Goal: Transaction & Acquisition: Purchase product/service

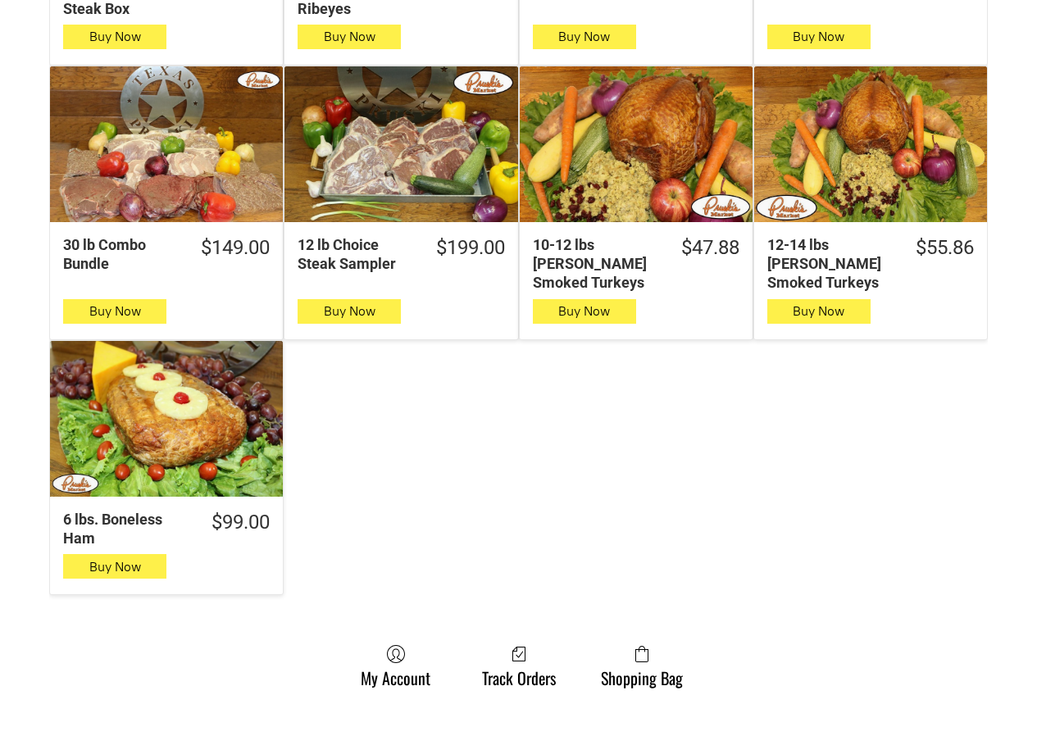
scroll to position [1394, 0]
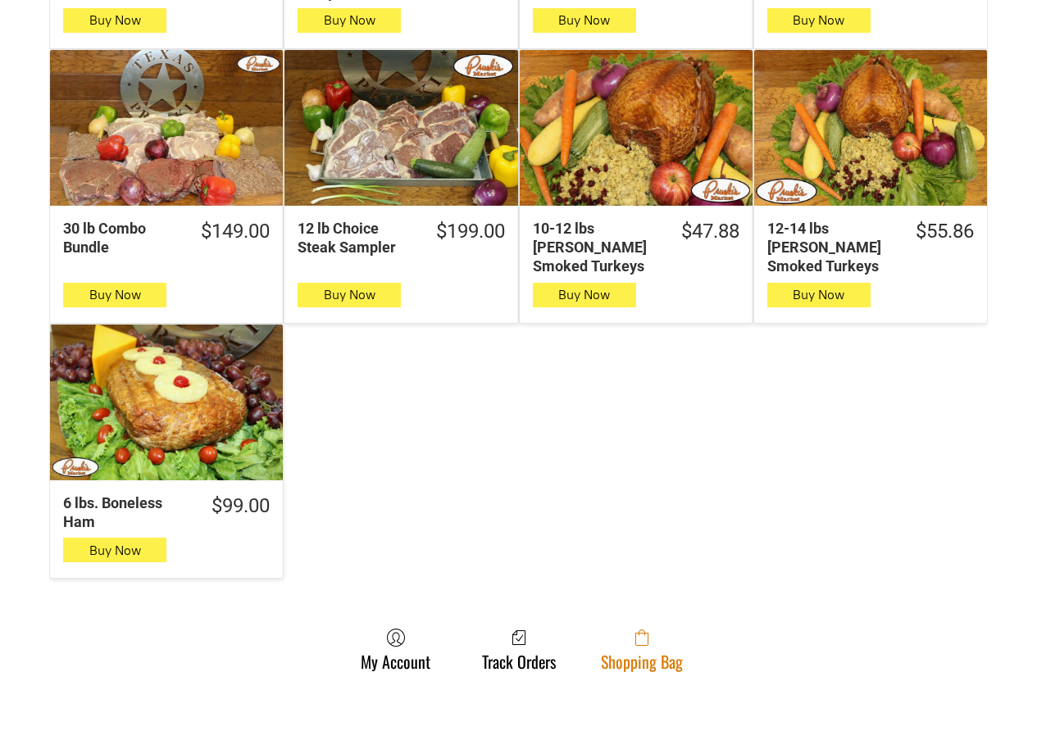
click at [664, 644] on link "Shopping Bag" at bounding box center [642, 649] width 98 height 43
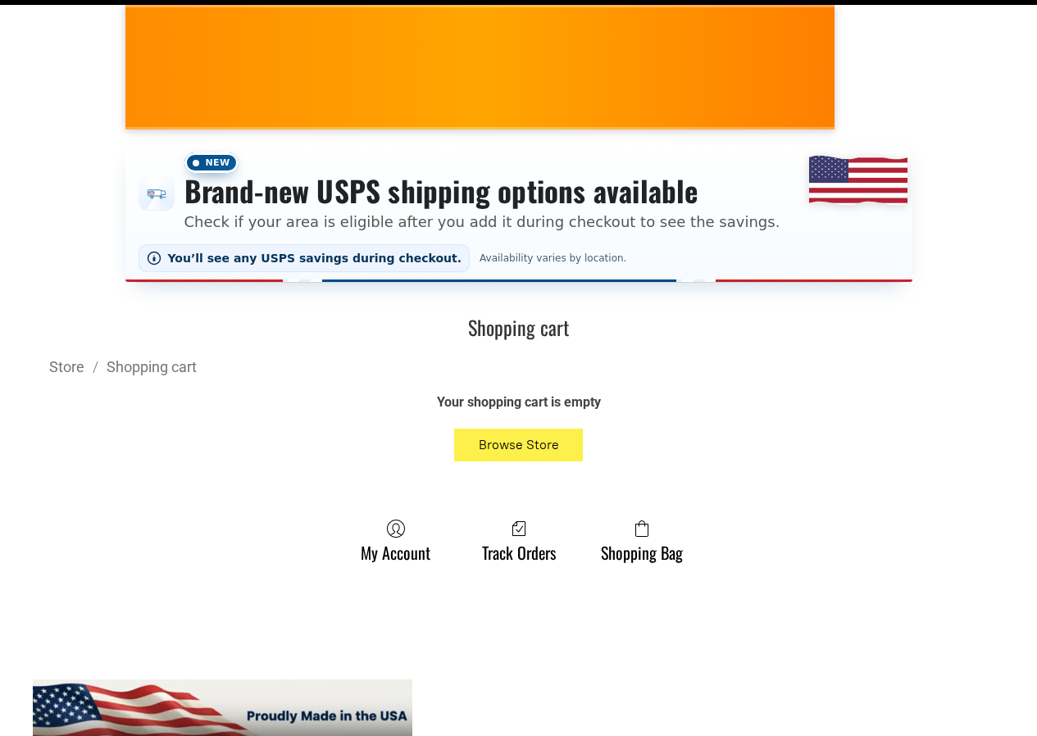
scroll to position [492, 0]
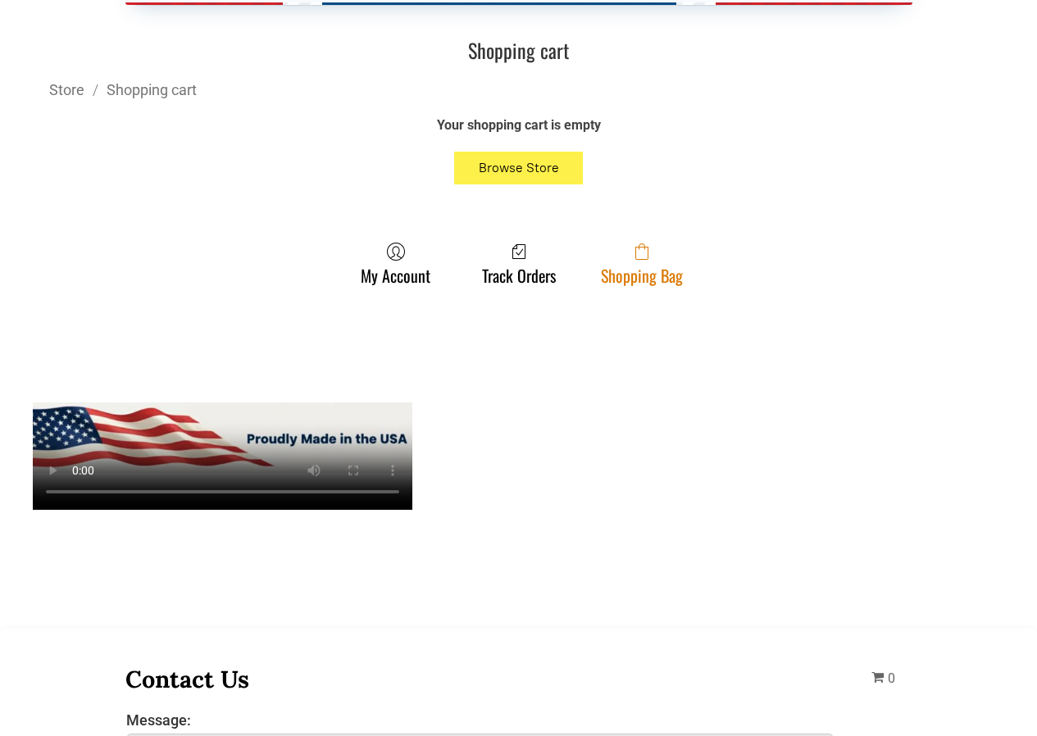
click at [649, 253] on span at bounding box center [642, 252] width 82 height 20
click at [640, 260] on icon at bounding box center [641, 253] width 13 height 13
click at [621, 262] on span at bounding box center [642, 252] width 82 height 20
